Goal: Communication & Community: Answer question/provide support

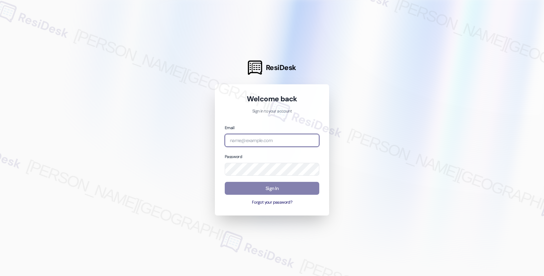
click at [249, 138] on input "email" at bounding box center [272, 140] width 94 height 13
type input "automated-surveys-twelve_rivers_management-fides.[PERSON_NAME]@twelve_rivers_[D…"
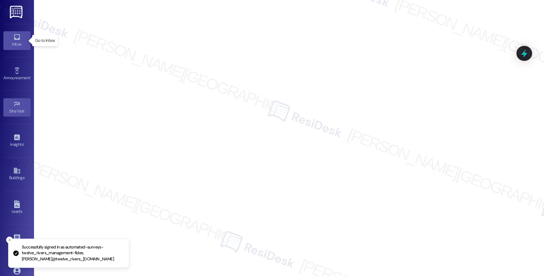
click at [11, 48] on link "Inbox" at bounding box center [16, 40] width 27 height 18
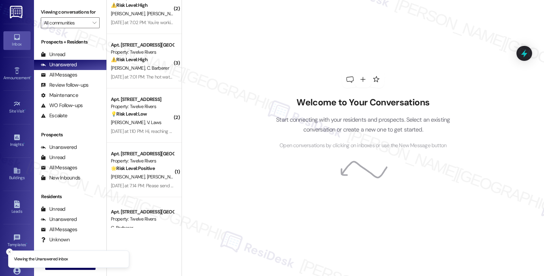
scroll to position [44, 0]
